Goal: Information Seeking & Learning: Find specific fact

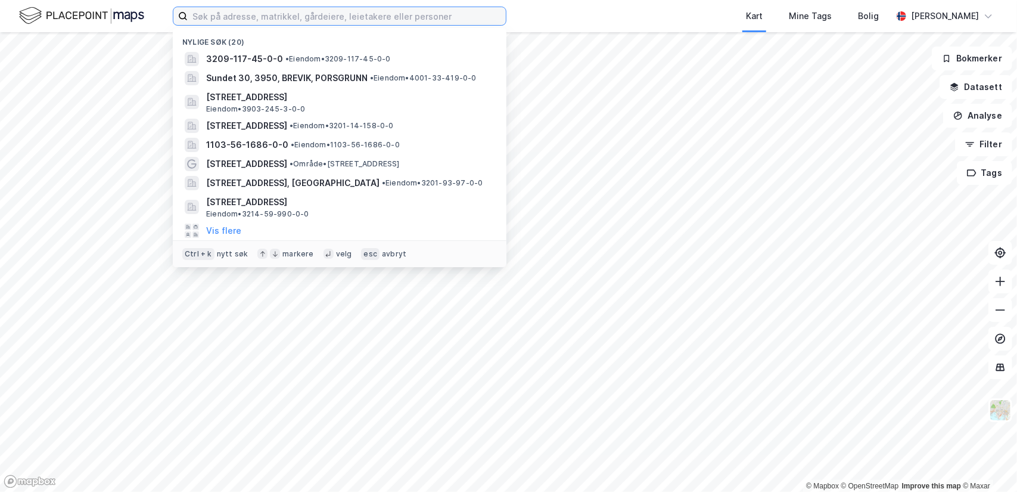
click at [262, 17] on input at bounding box center [347, 16] width 318 height 18
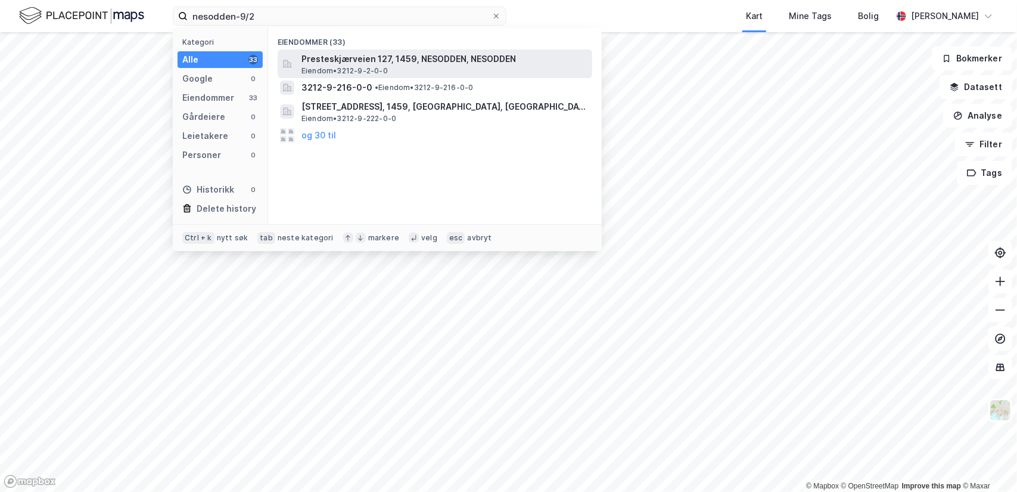
click at [334, 61] on span "Presteskjærveien 127, 1459, NESODDEN, NESODDEN" at bounding box center [445, 59] width 286 height 14
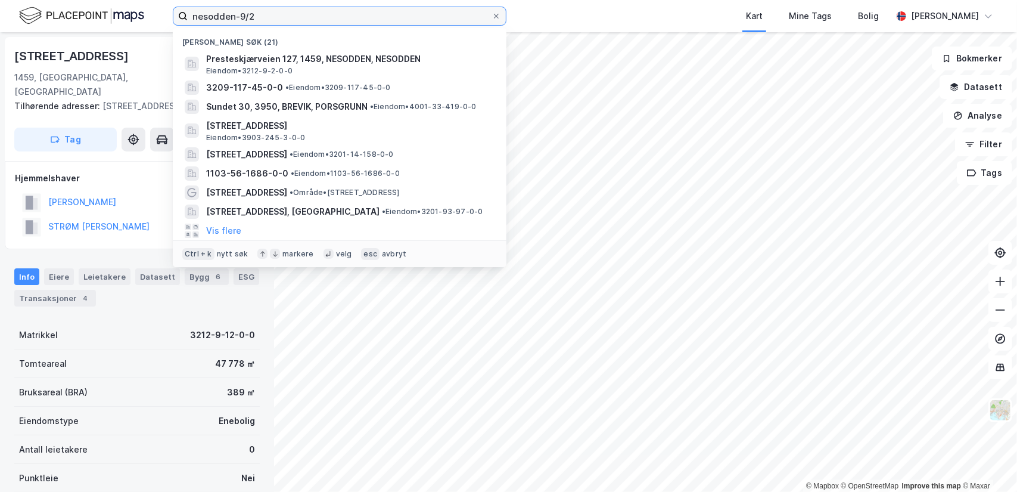
click at [286, 17] on input "nesodden-9/2" at bounding box center [340, 16] width 304 height 18
click at [147, 57] on div "[STREET_ADDRESS]" at bounding box center [137, 55] width 246 height 19
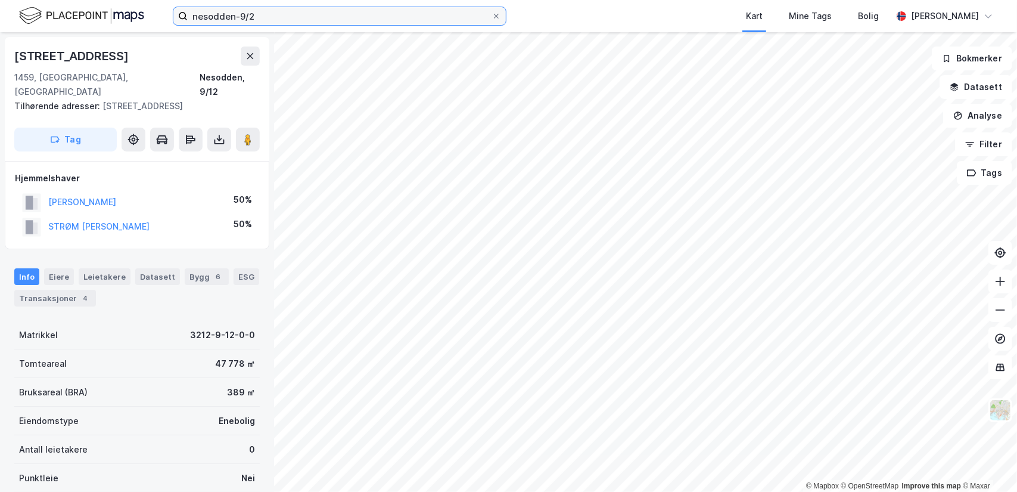
click at [280, 12] on input "nesodden-9/2" at bounding box center [340, 16] width 304 height 18
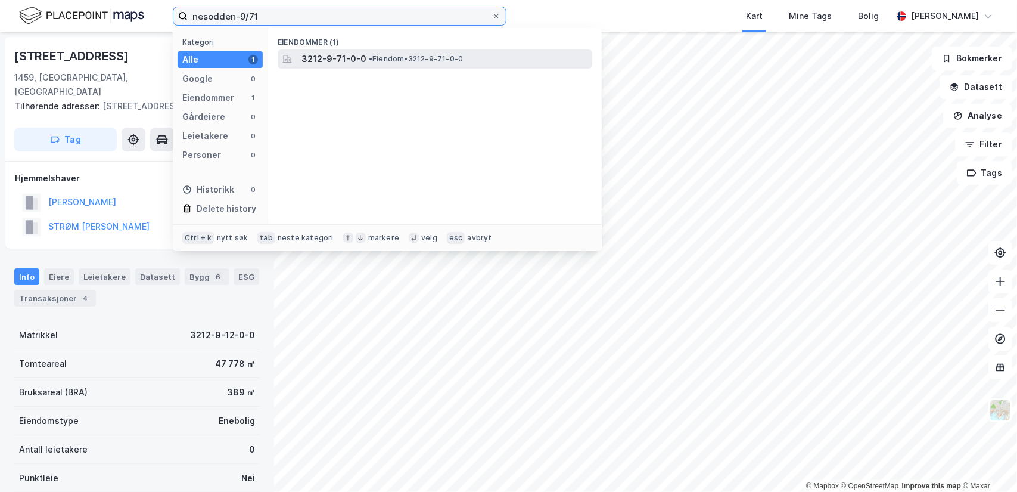
type input "nesodden-9/71"
click at [333, 63] on span "3212-9-71-0-0" at bounding box center [334, 59] width 65 height 14
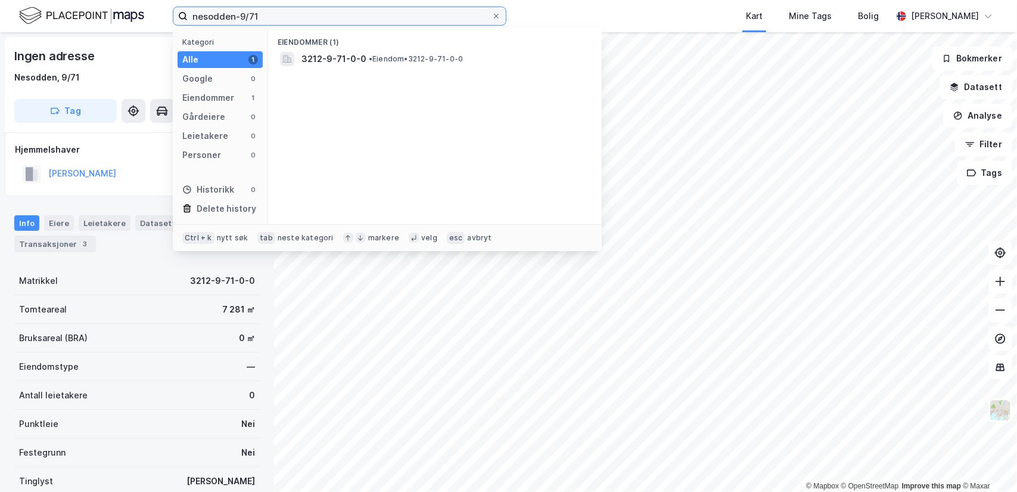
click at [280, 13] on input "nesodden-9/71" at bounding box center [340, 16] width 304 height 18
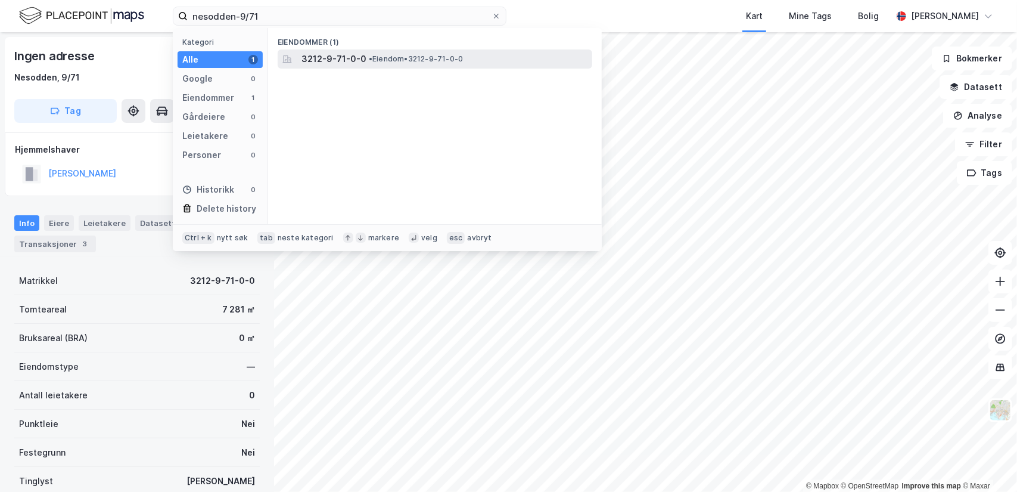
click at [317, 54] on span "3212-9-71-0-0" at bounding box center [334, 59] width 65 height 14
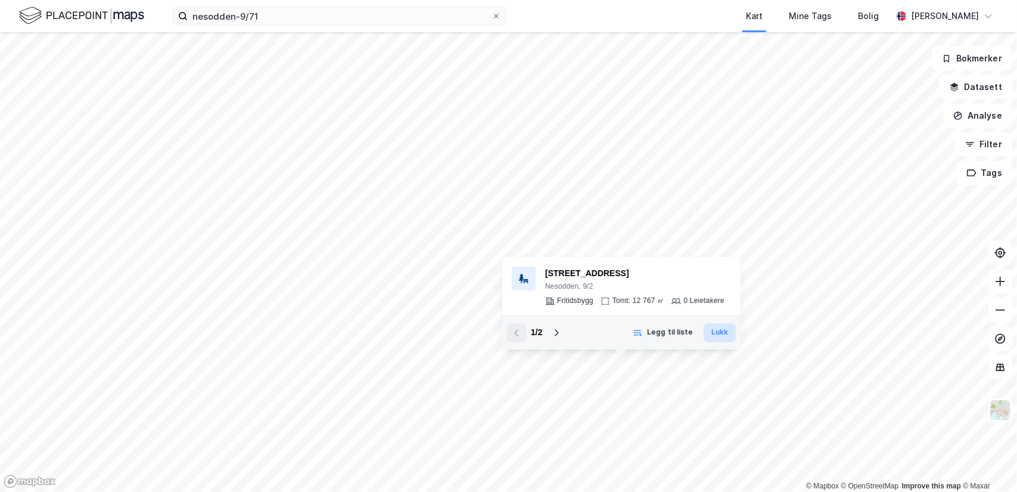
click at [714, 331] on button "Lukk" at bounding box center [720, 332] width 32 height 19
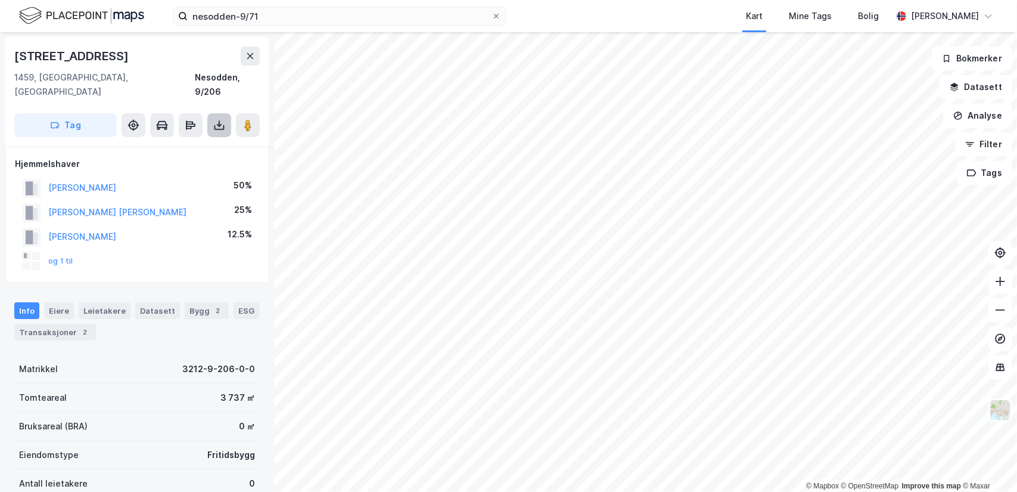
click at [221, 119] on icon at bounding box center [219, 125] width 12 height 12
click at [173, 144] on div "Last ned grunnbok" at bounding box center [160, 149] width 69 height 10
click at [0, 0] on button "og 1 til" at bounding box center [0, 0] width 0 height 0
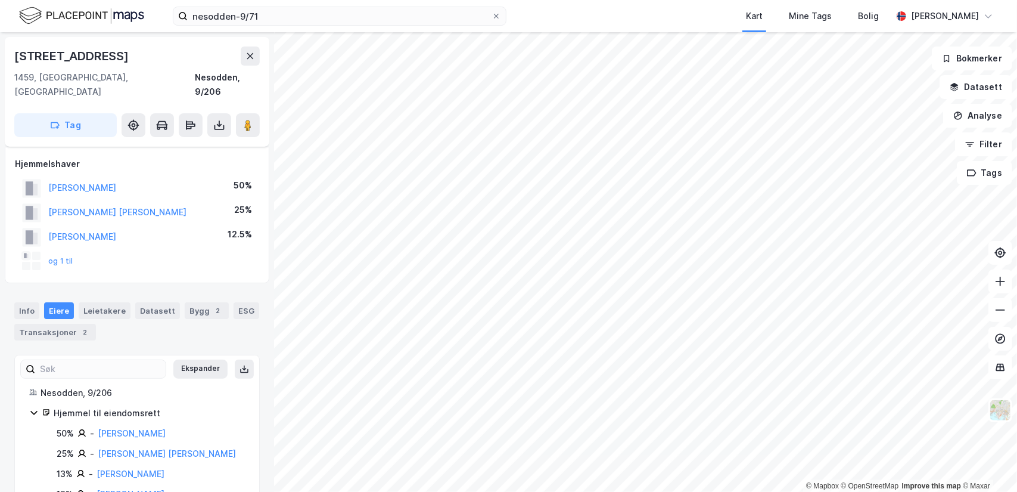
scroll to position [23, 0]
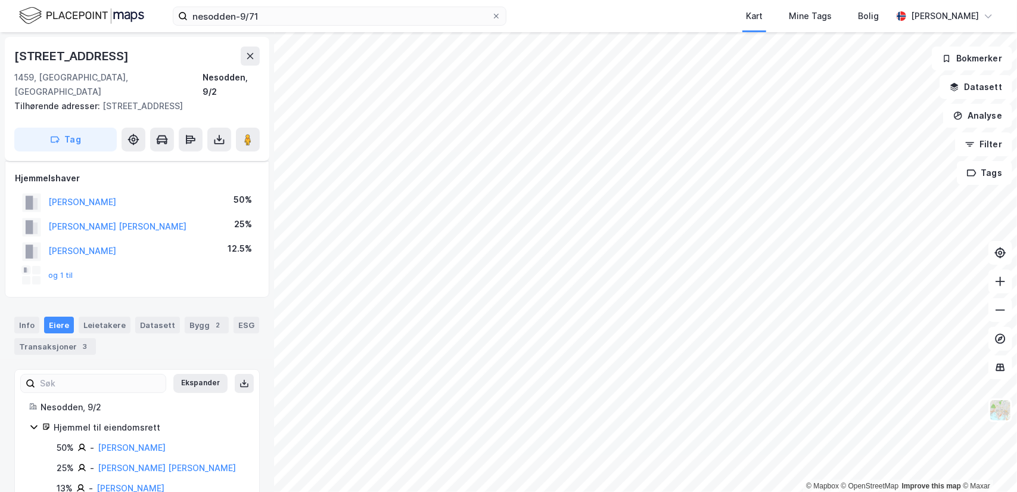
scroll to position [23, 0]
